Goal: Check status

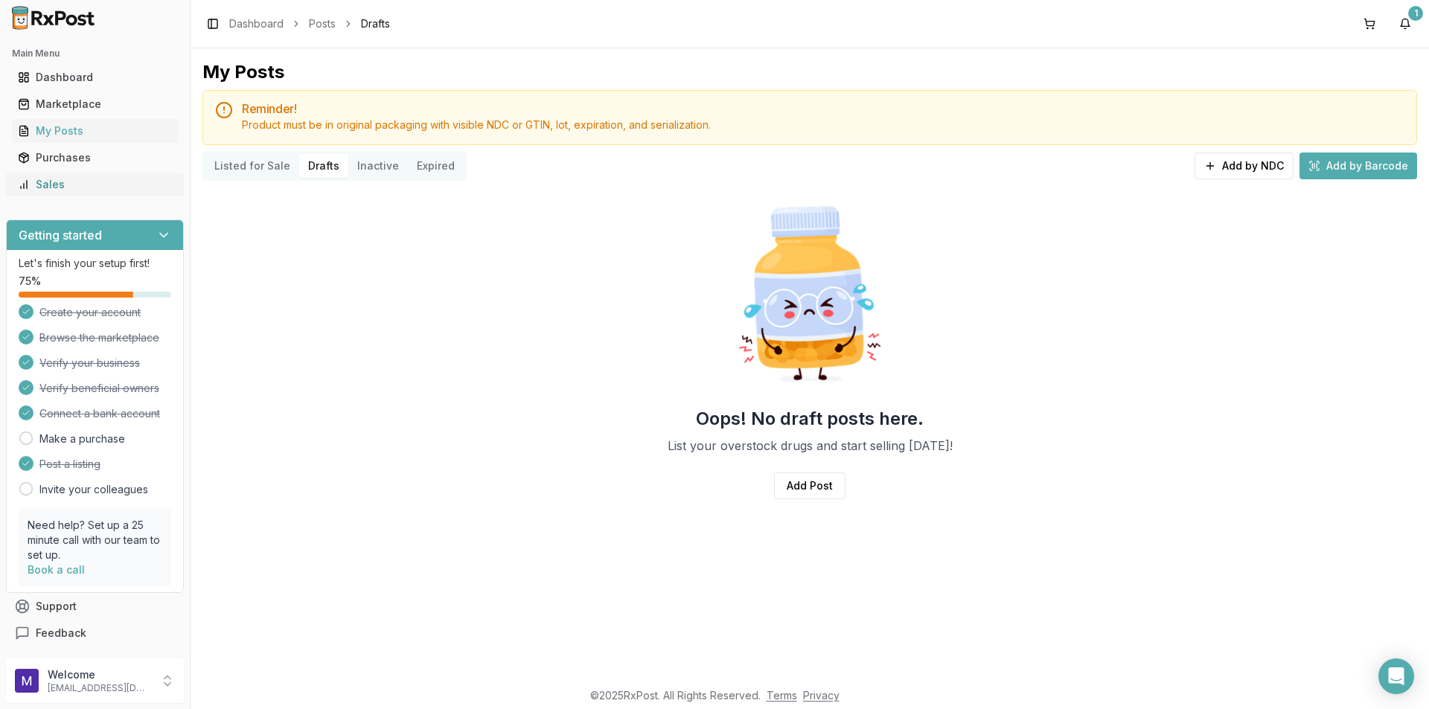
click at [93, 173] on link "Sales" at bounding box center [95, 184] width 166 height 27
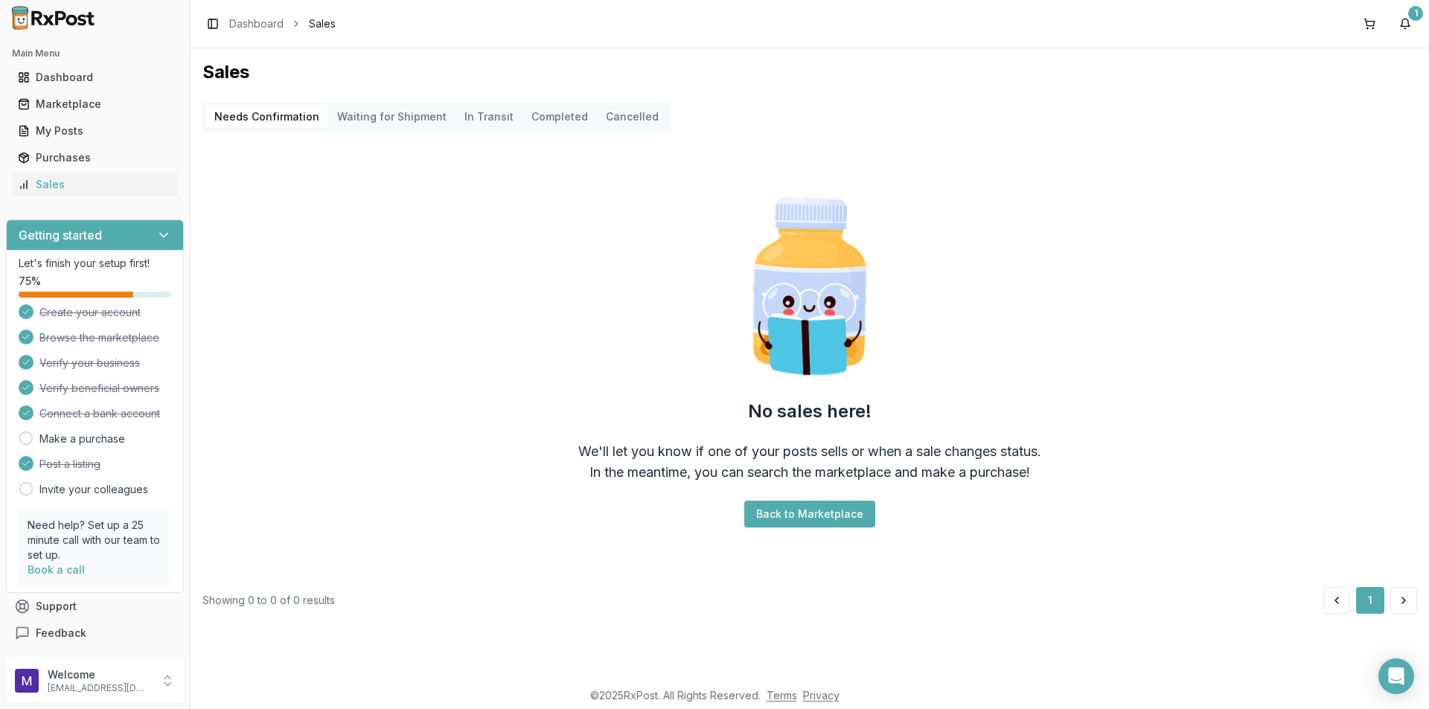
click at [372, 114] on Shipment "Waiting for Shipment" at bounding box center [391, 117] width 127 height 24
click at [456, 119] on Transit "In Transit" at bounding box center [489, 117] width 67 height 24
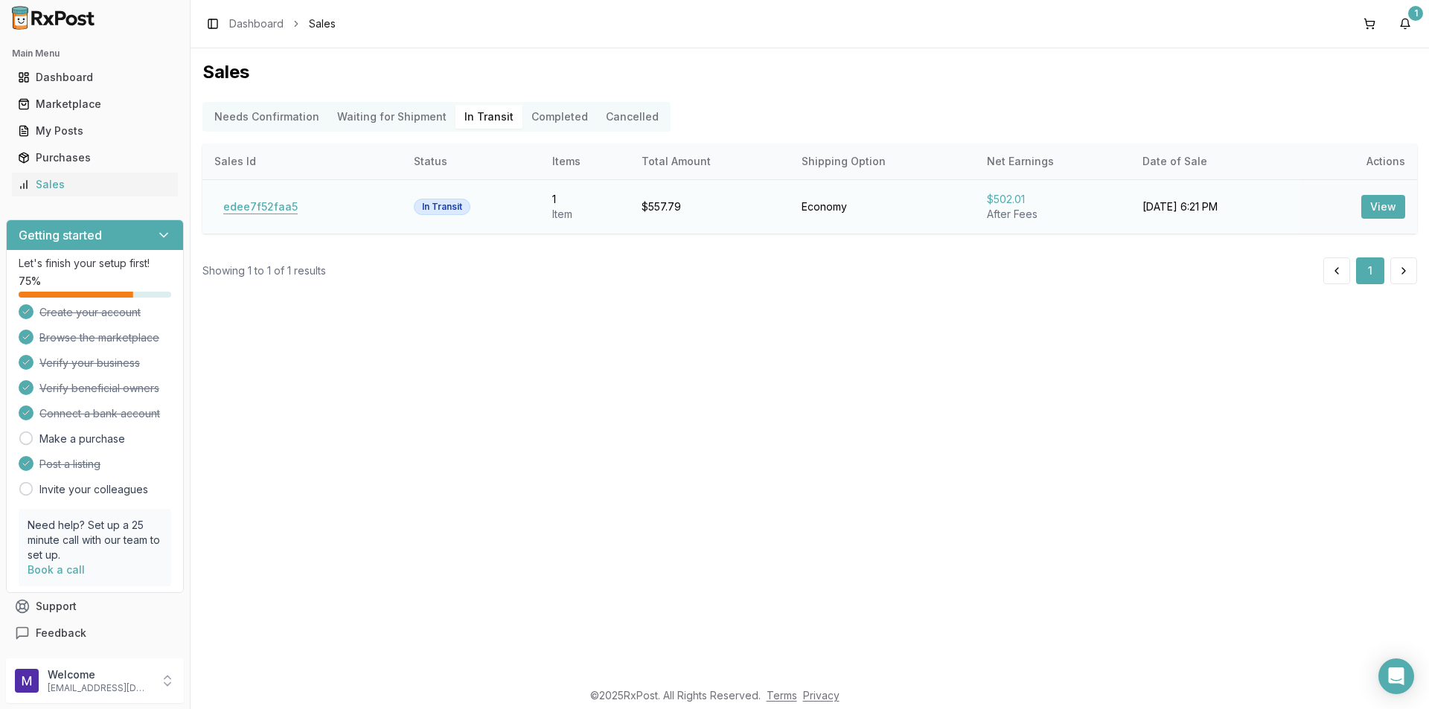
click at [272, 208] on button "edee7f52faa5" at bounding box center [260, 207] width 92 height 24
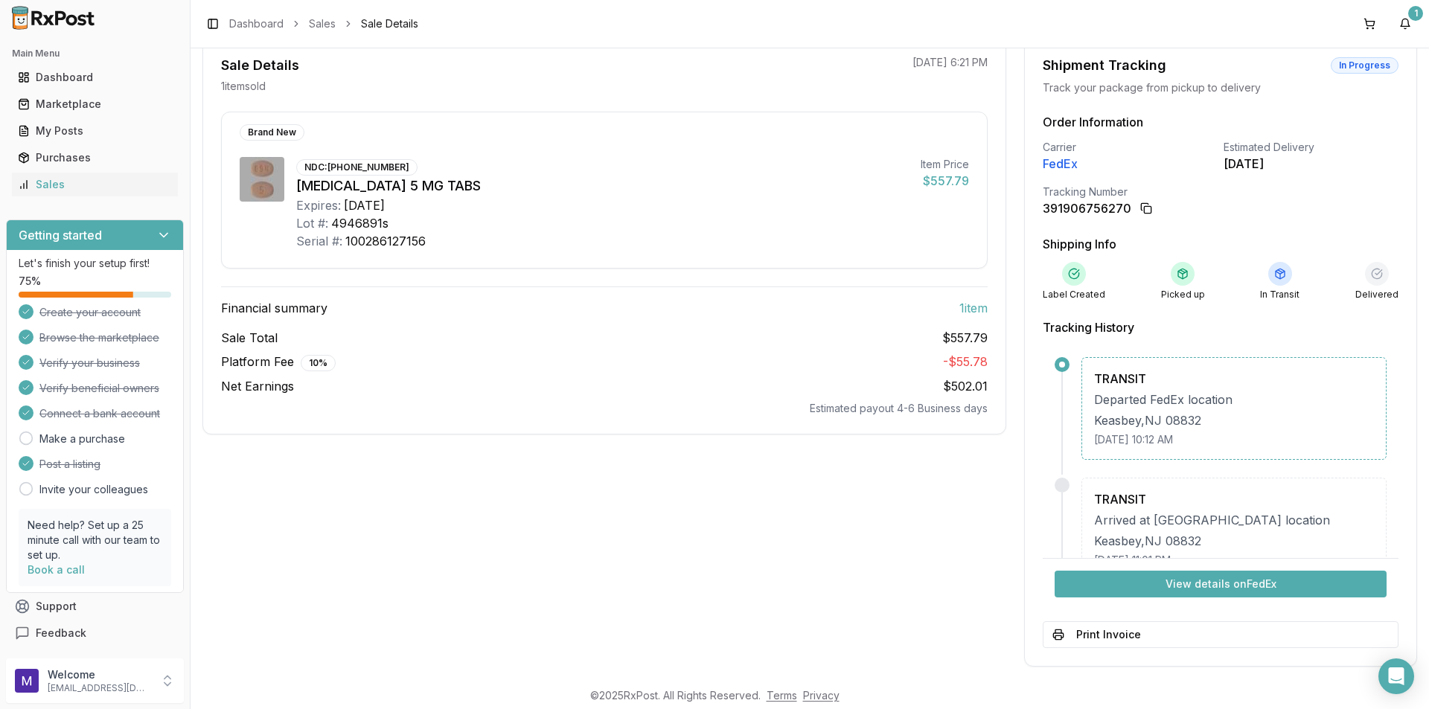
scroll to position [154, 0]
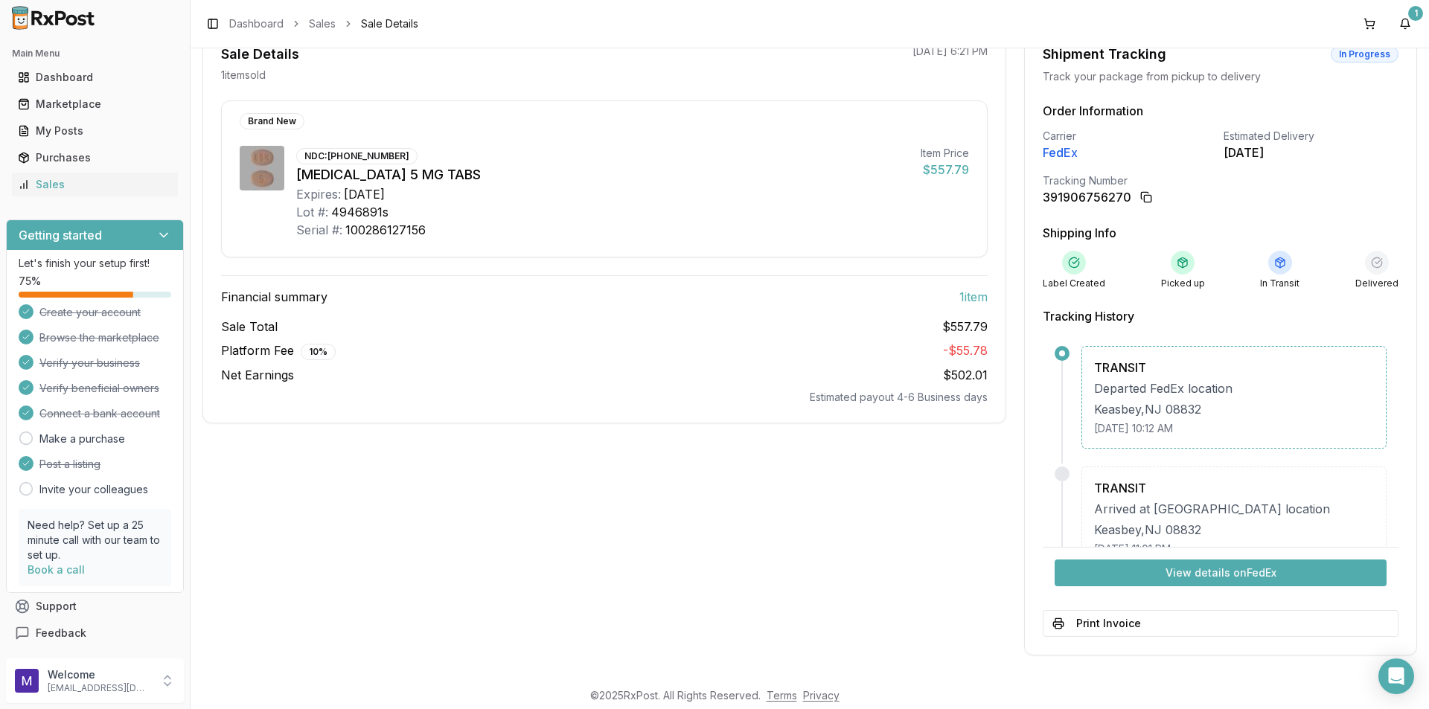
click at [1223, 575] on button "View details on FedEx" at bounding box center [1221, 573] width 332 height 27
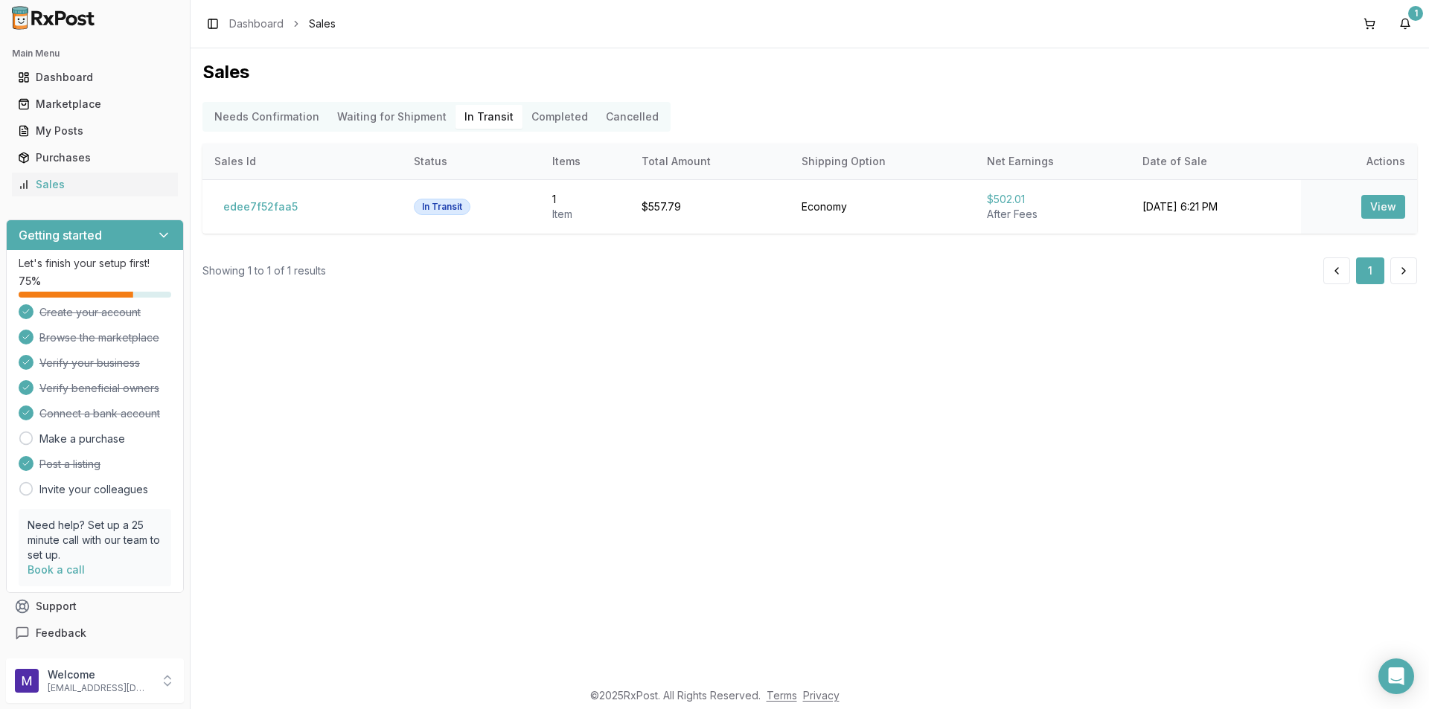
click at [558, 118] on button "Completed" at bounding box center [560, 117] width 74 height 24
